Goal: Task Accomplishment & Management: Manage account settings

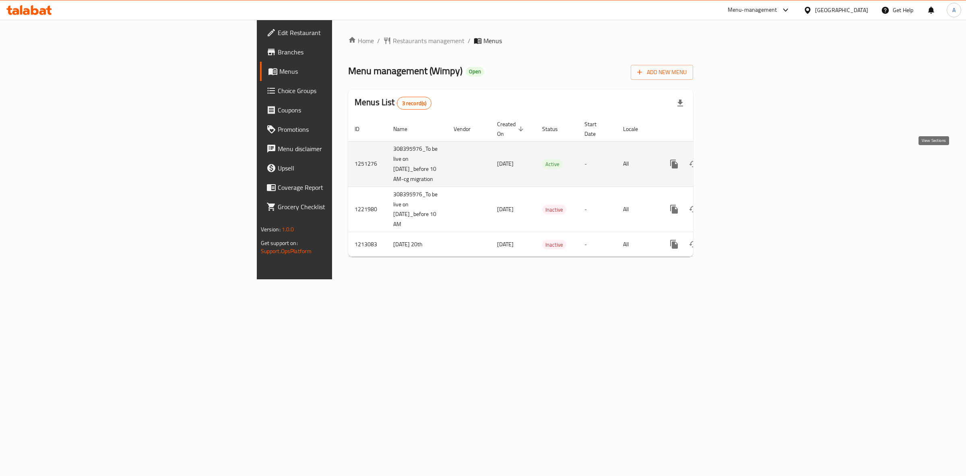
click at [737, 162] on icon "enhanced table" at bounding box center [733, 164] width 10 height 10
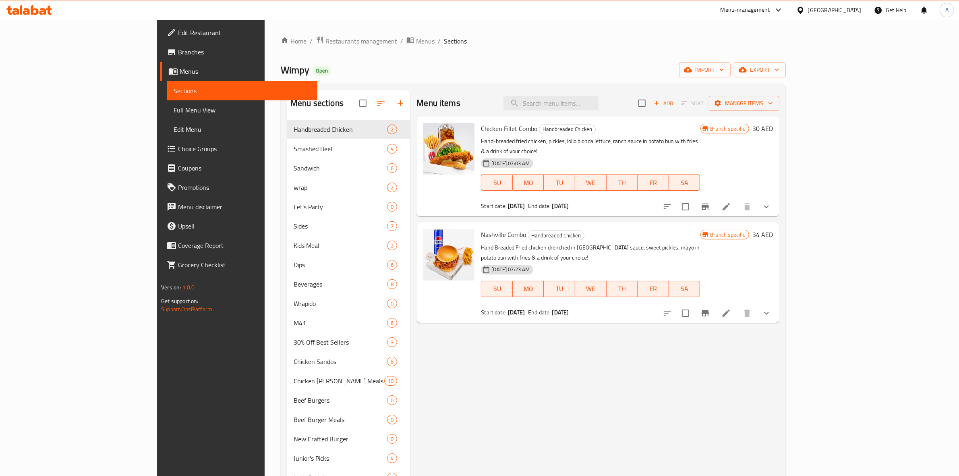
drag, startPoint x: 493, startPoint y: 433, endPoint x: 488, endPoint y: 430, distance: 5.8
click at [494, 380] on div "Menu items Add Sort Manage items Chicken Fillet Combo Handbreaded Chicken Hand-…" at bounding box center [594, 454] width 369 height 728
click at [773, 6] on icon at bounding box center [800, 10] width 8 height 8
click at [756, 70] on div "[GEOGRAPHIC_DATA]" at bounding box center [773, 64] width 66 height 19
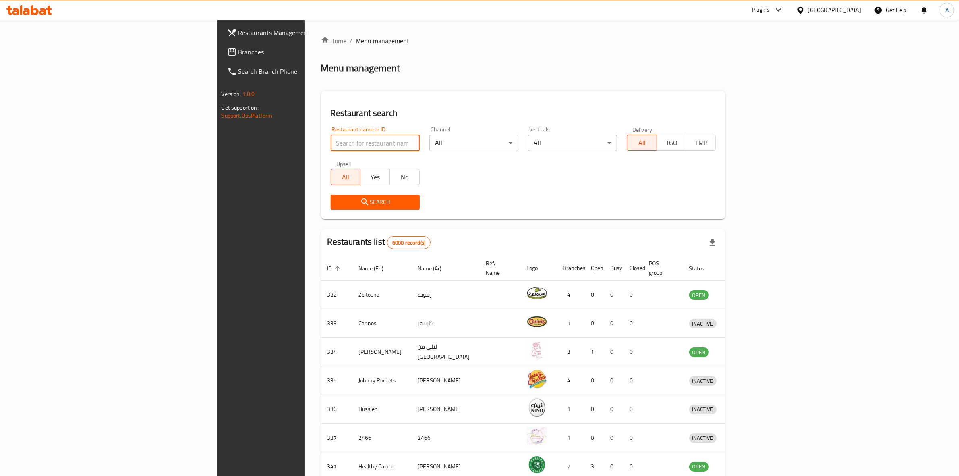
click at [331, 144] on input "search" at bounding box center [375, 143] width 89 height 16
click at [238, 55] on span "Branches" at bounding box center [304, 52] width 133 height 10
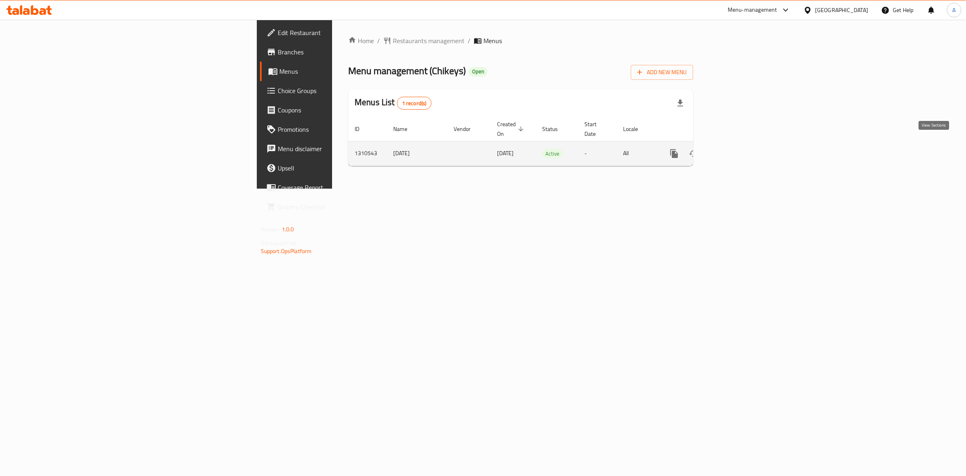
click at [737, 149] on icon "enhanced table" at bounding box center [733, 154] width 10 height 10
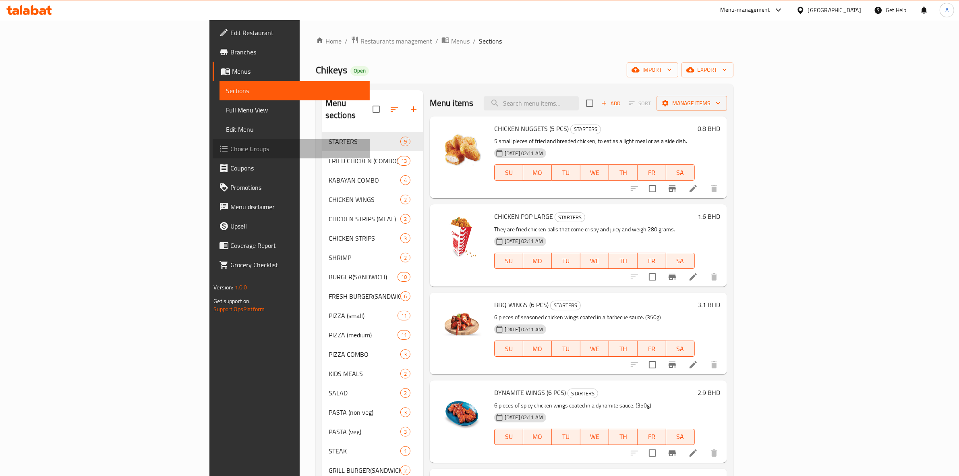
click at [230, 153] on span "Choice Groups" at bounding box center [296, 149] width 133 height 10
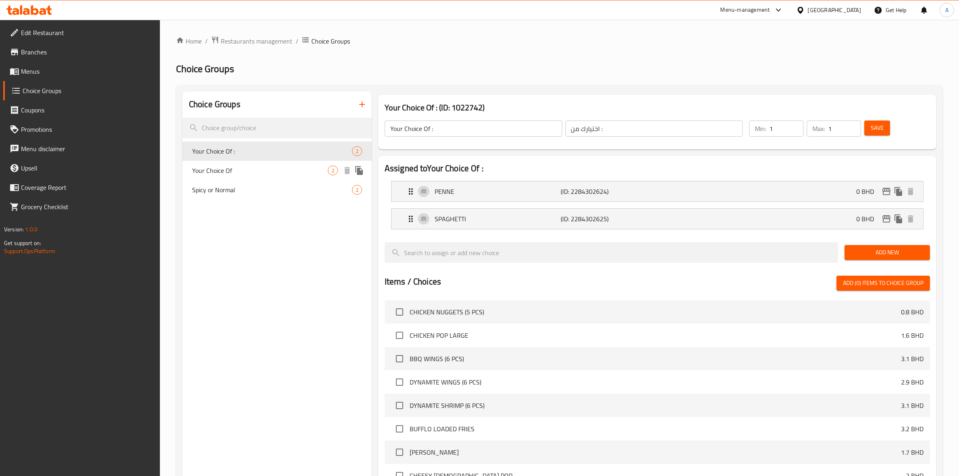
click at [223, 169] on span "Your Choice Of" at bounding box center [260, 170] width 136 height 10
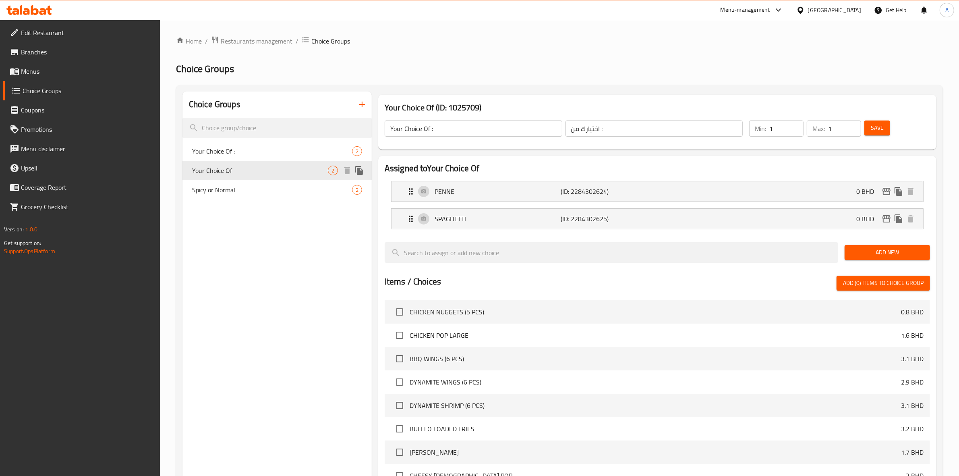
type input "Your Choice Of"
type input "اختيارك من"
click at [221, 186] on span "Spicy or Normal" at bounding box center [260, 190] width 136 height 10
type input "Spicy or Normal"
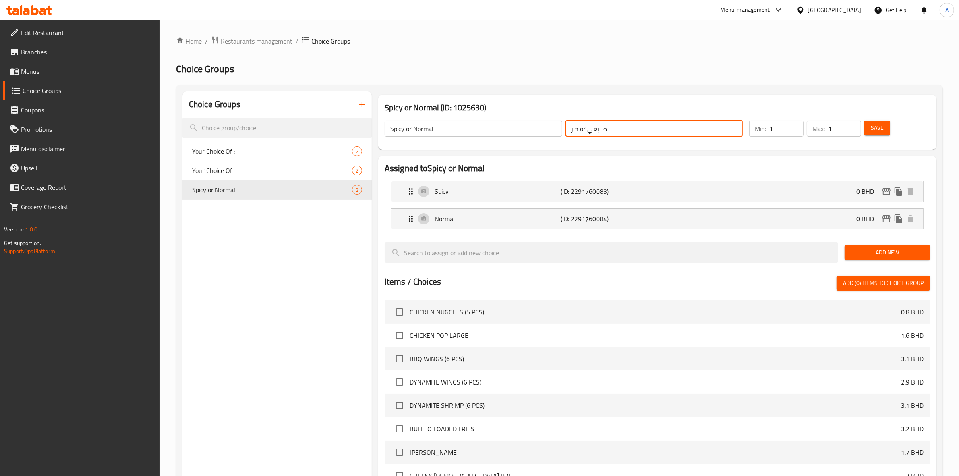
drag, startPoint x: 585, startPoint y: 131, endPoint x: 580, endPoint y: 133, distance: 5.0
click at [580, 133] on input "حار or طبيعي" at bounding box center [654, 128] width 178 height 16
type input "حار أو طبيعي"
click at [631, 81] on div "Home / Restaurants management / Choice Groups Choice Groups Choice Groups Your …" at bounding box center [559, 345] width 767 height 619
click at [602, 192] on p "(ID: 2291760083)" at bounding box center [603, 191] width 84 height 10
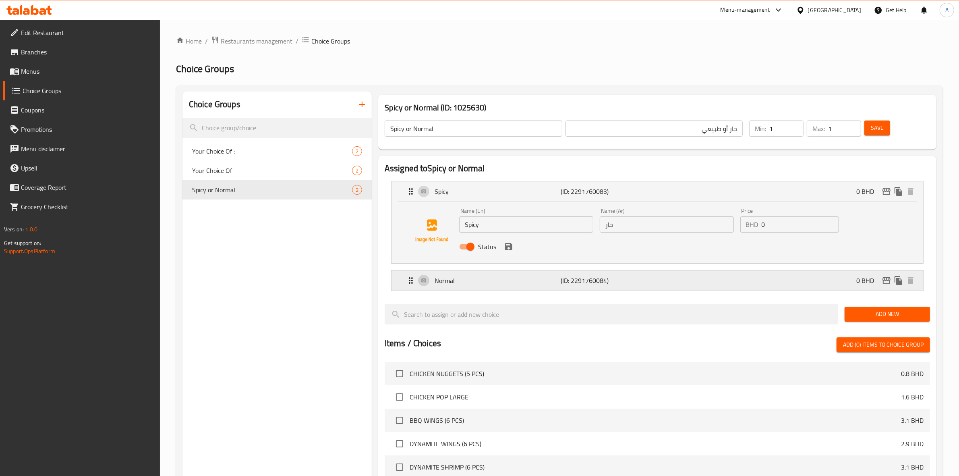
click at [612, 276] on p "(ID: 2291760084)" at bounding box center [603, 280] width 84 height 10
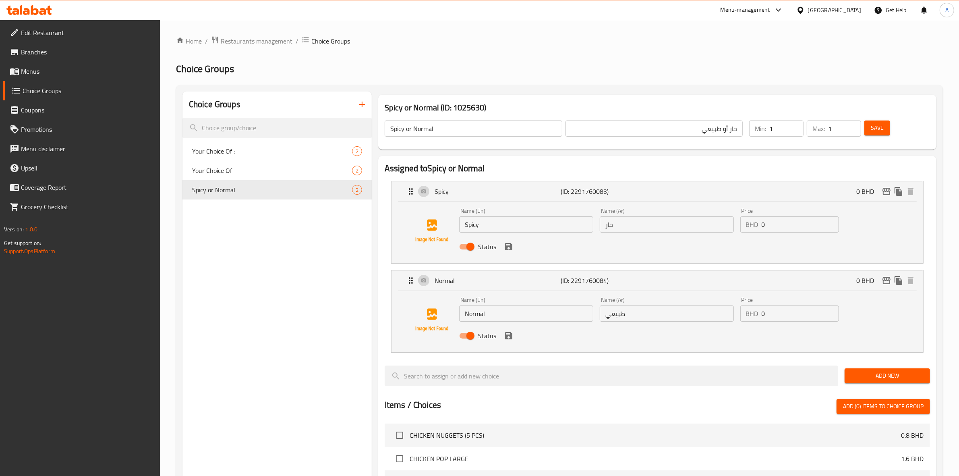
click at [880, 128] on span "Save" at bounding box center [877, 128] width 13 height 10
